Goal: Book appointment/travel/reservation

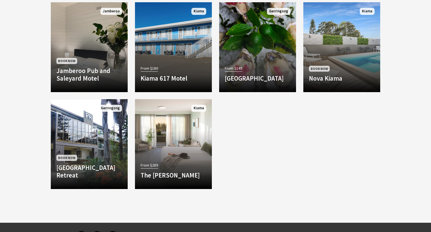
scroll to position [475, 0]
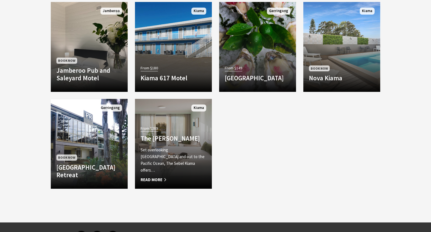
click at [192, 134] on div "From $289 The Sebel Kiama Set overlooking Kiama Harbour and out to the Pacific …" at bounding box center [173, 153] width 77 height 59
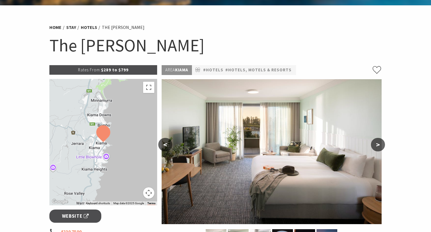
scroll to position [25, 0]
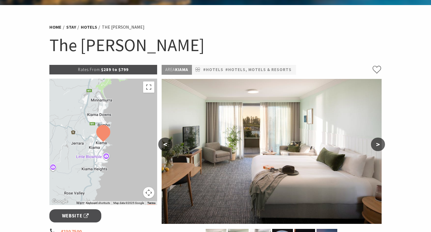
click at [377, 144] on button ">" at bounding box center [378, 143] width 14 height 13
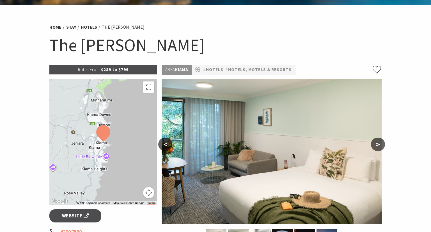
click at [377, 144] on button ">" at bounding box center [378, 143] width 14 height 13
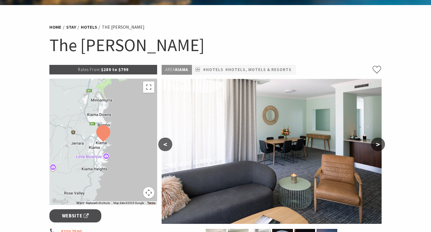
click at [377, 144] on button ">" at bounding box center [378, 143] width 14 height 13
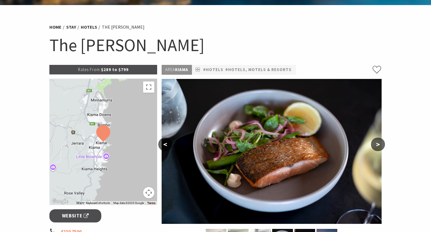
click at [377, 144] on button ">" at bounding box center [378, 143] width 14 height 13
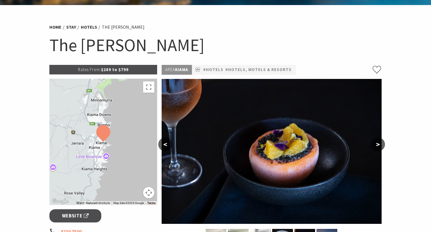
click at [377, 144] on button ">" at bounding box center [378, 143] width 14 height 13
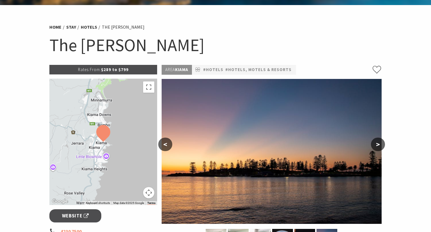
click at [377, 144] on button ">" at bounding box center [378, 143] width 14 height 13
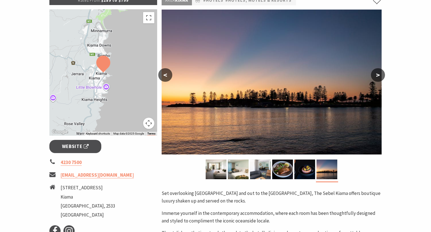
scroll to position [97, 0]
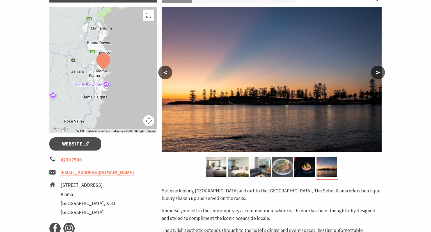
click at [281, 169] on img at bounding box center [282, 167] width 21 height 20
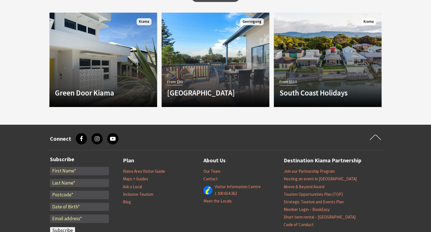
scroll to position [561, 0]
